Goal: Find specific page/section: Find specific page/section

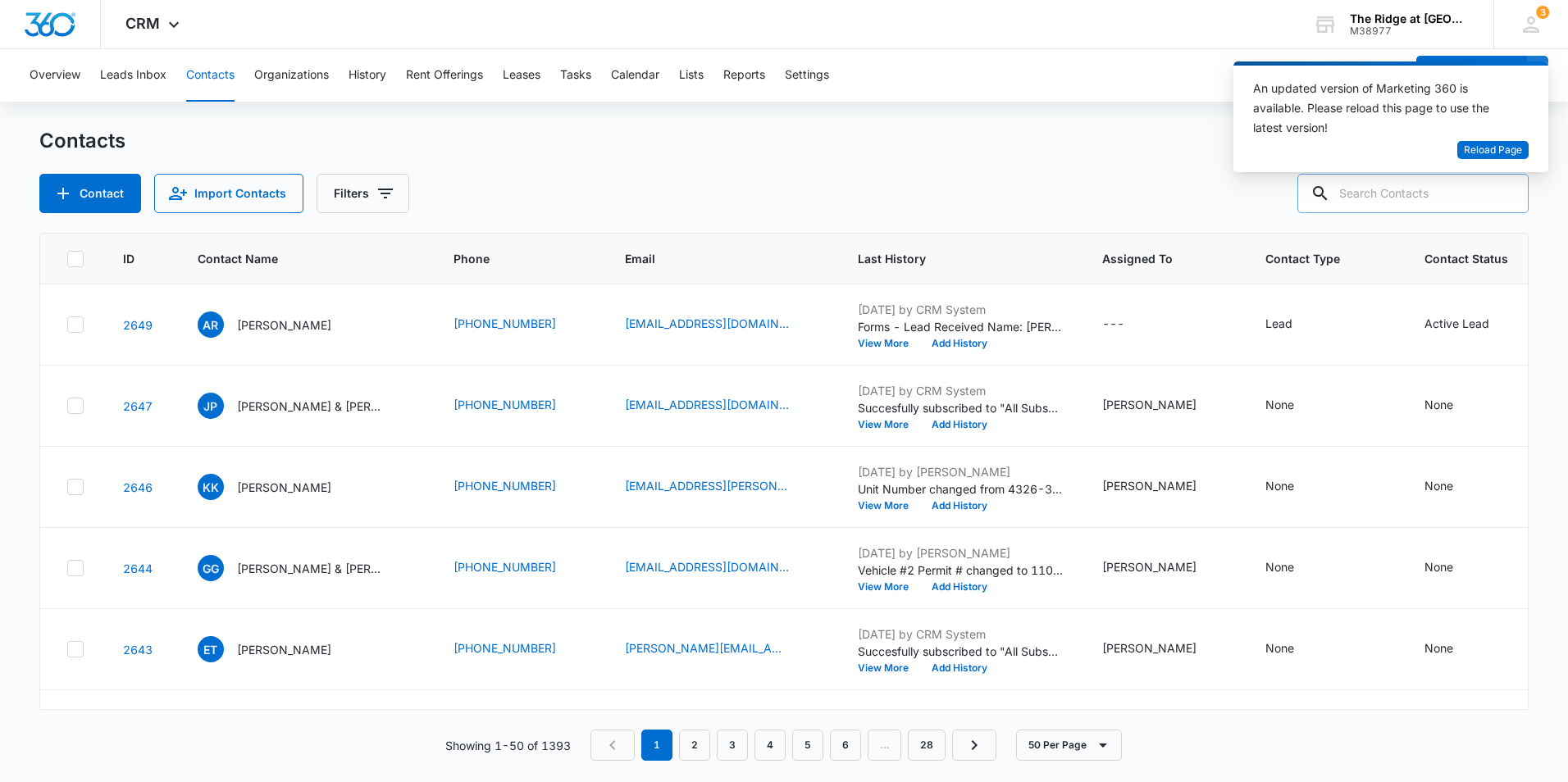
click at [1393, 197] on input "text" at bounding box center [1413, 193] width 231 height 39
paste input "Colton Reed Barker & Kira Robinson"
type input "Colton Reed Barker & Kira Robinson"
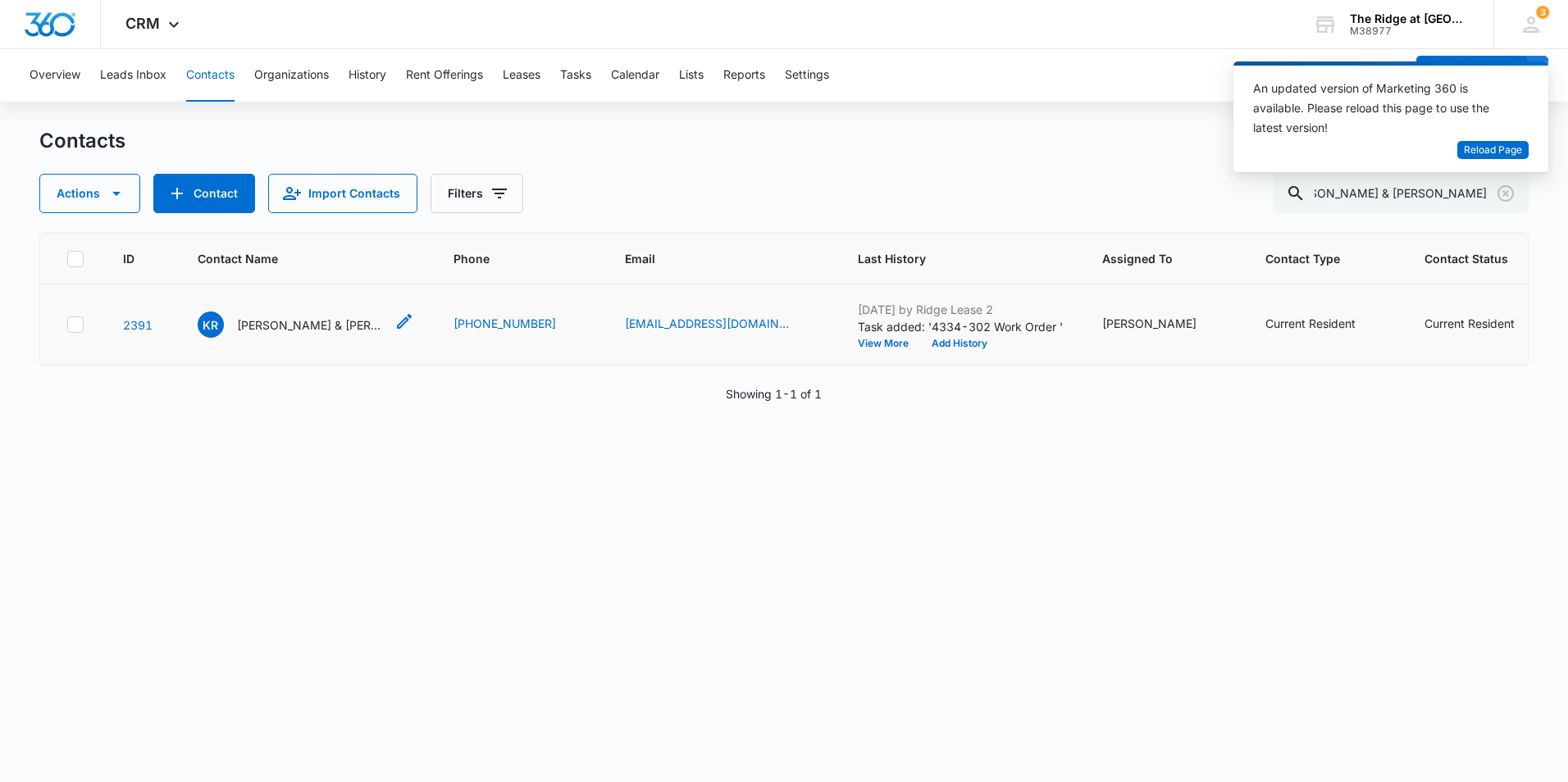
scroll to position [0, 0]
click at [299, 328] on p "[PERSON_NAME] & [PERSON_NAME]" at bounding box center [310, 325] width 147 height 17
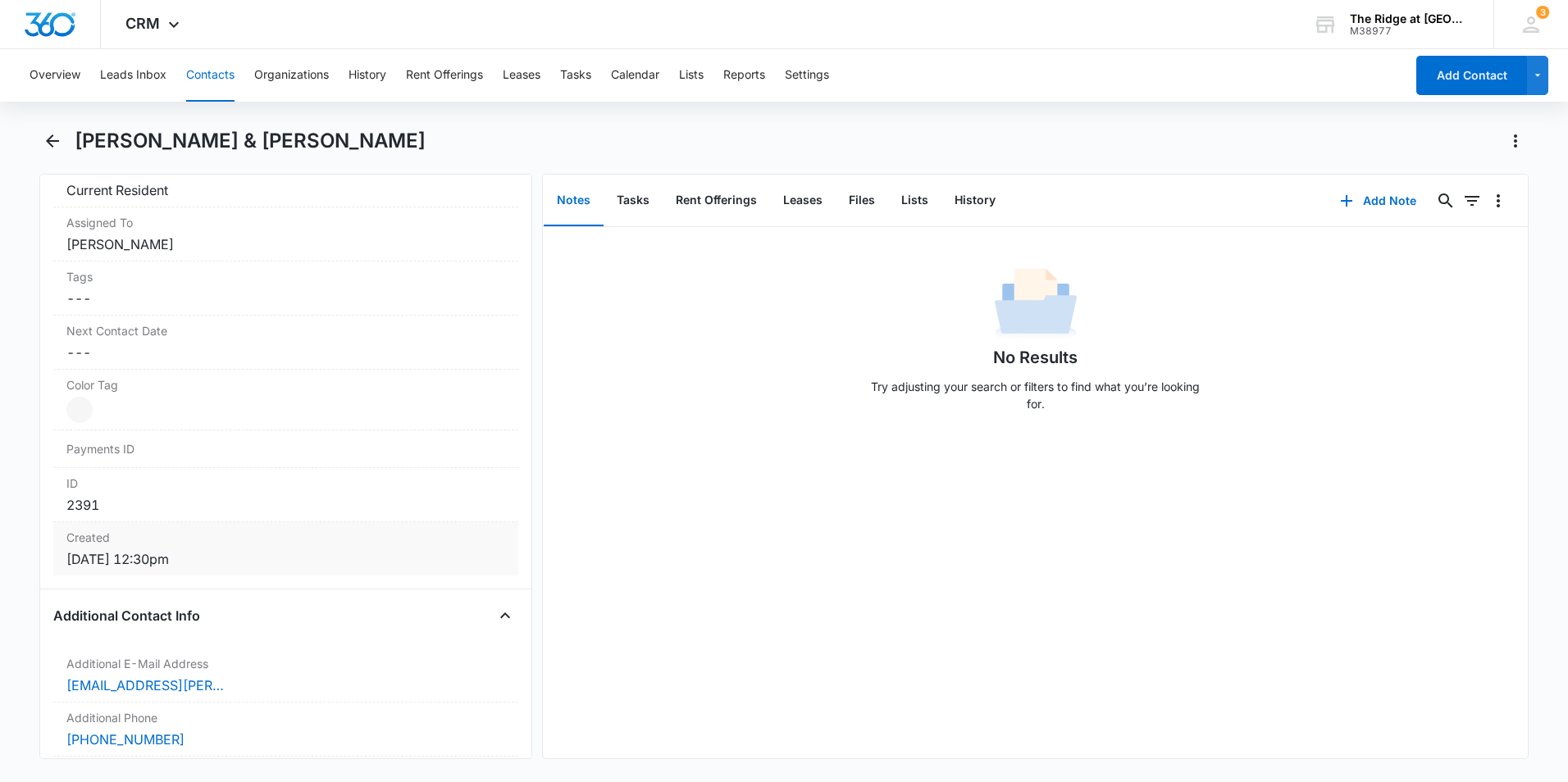
scroll to position [902, 0]
